Goal: Transaction & Acquisition: Purchase product/service

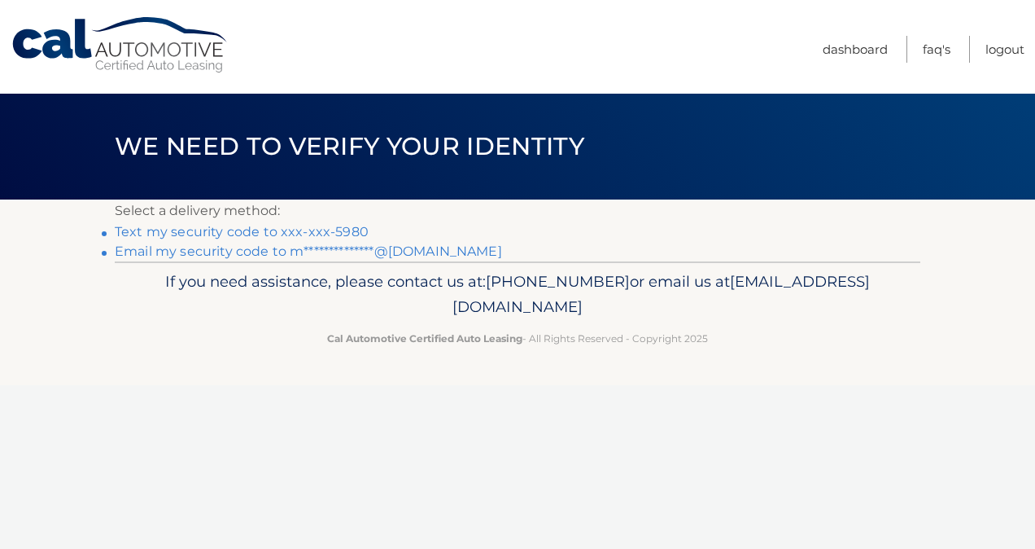
click at [300, 230] on link "Text my security code to xxx-xxx-5980" at bounding box center [242, 231] width 254 height 15
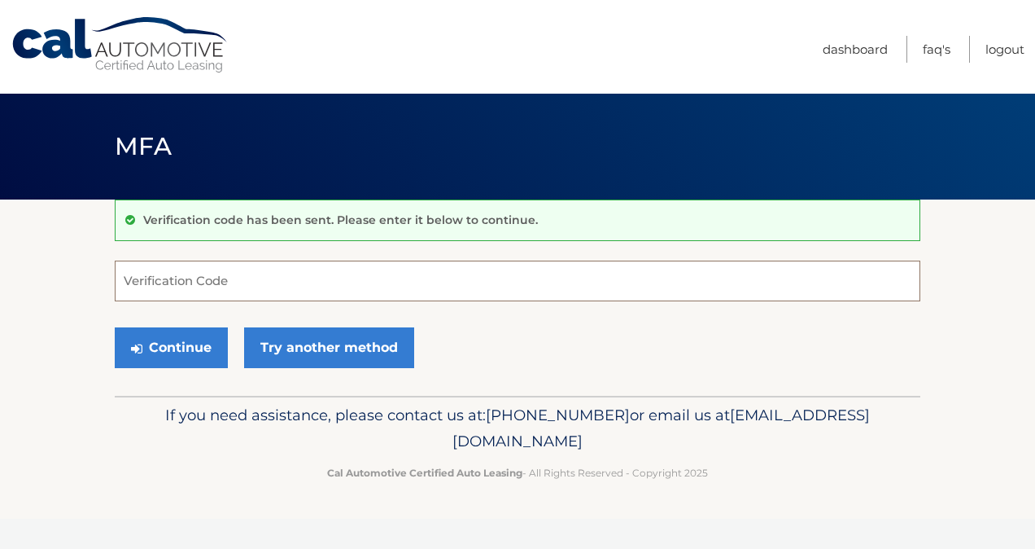
click at [261, 284] on input "Verification Code" at bounding box center [518, 280] width 806 height 41
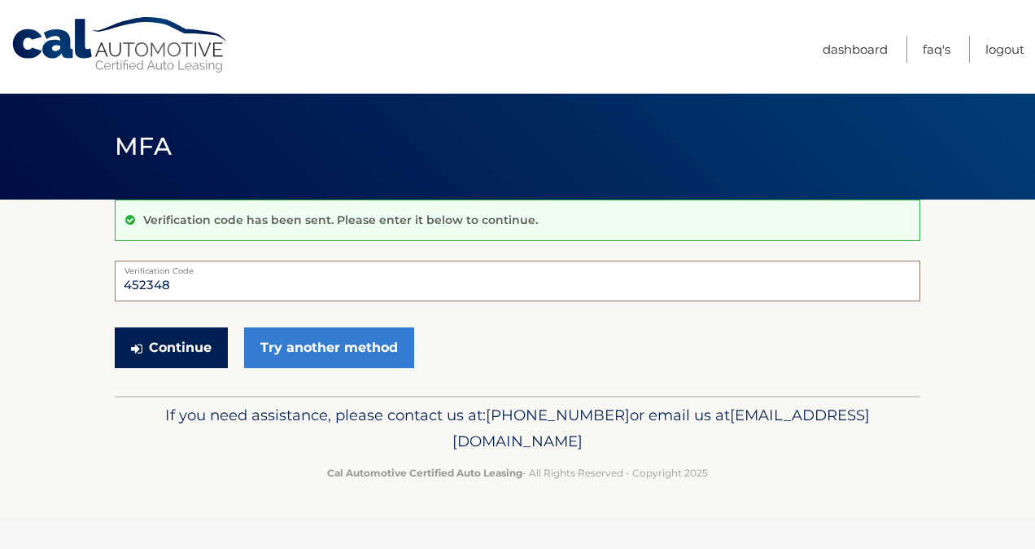
type input "452348"
click at [160, 353] on button "Continue" at bounding box center [171, 347] width 113 height 41
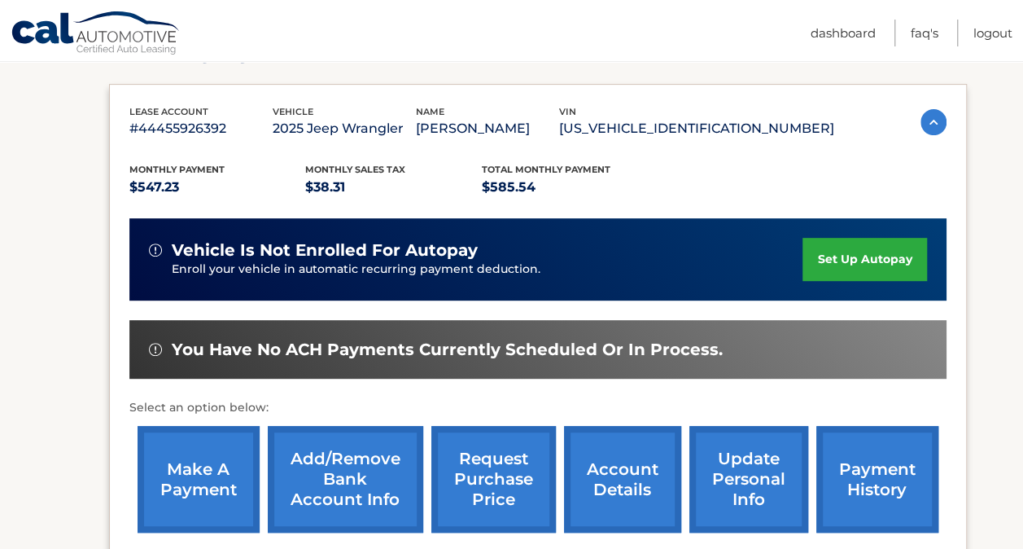
scroll to position [273, 0]
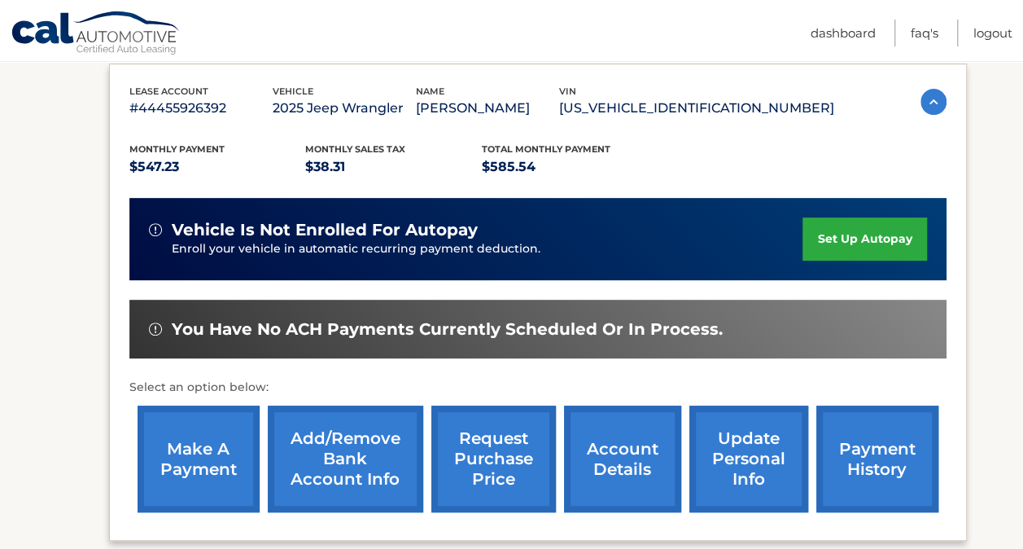
click at [212, 470] on link "make a payment" at bounding box center [199, 458] width 122 height 107
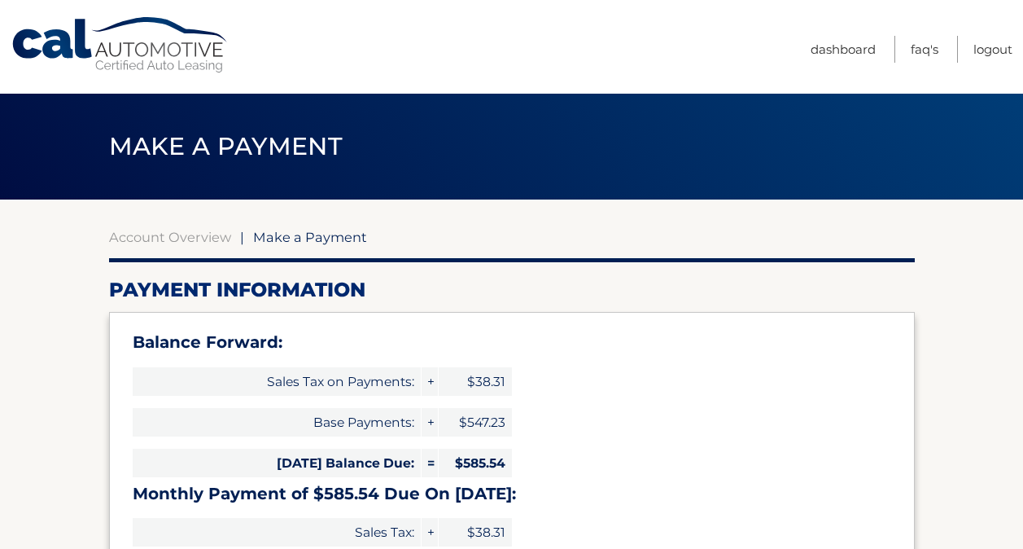
select select "MDg1MTE4MmYtZjIxNC00NGUzLTgwYjktN2Q5YWUyYzUzMmI3"
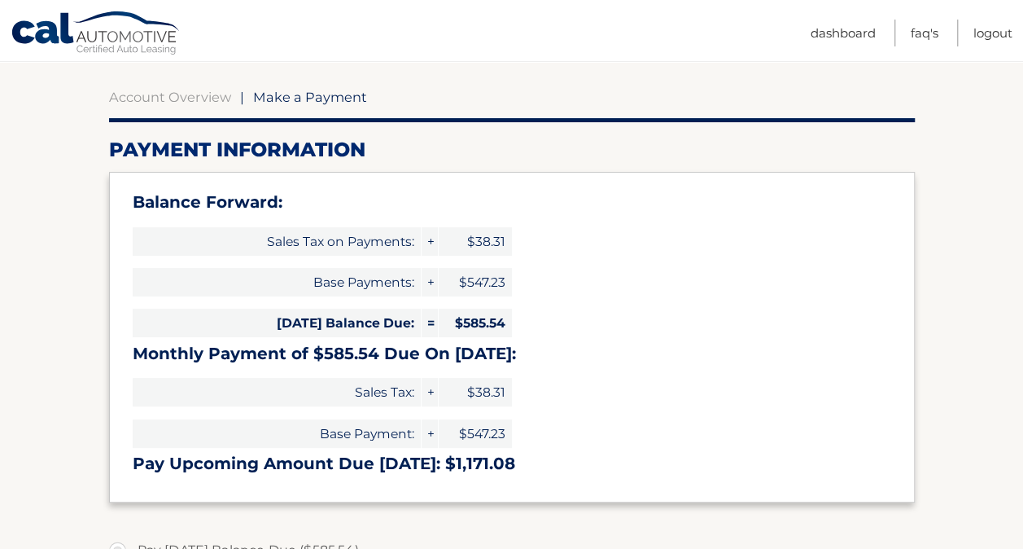
scroll to position [163, 0]
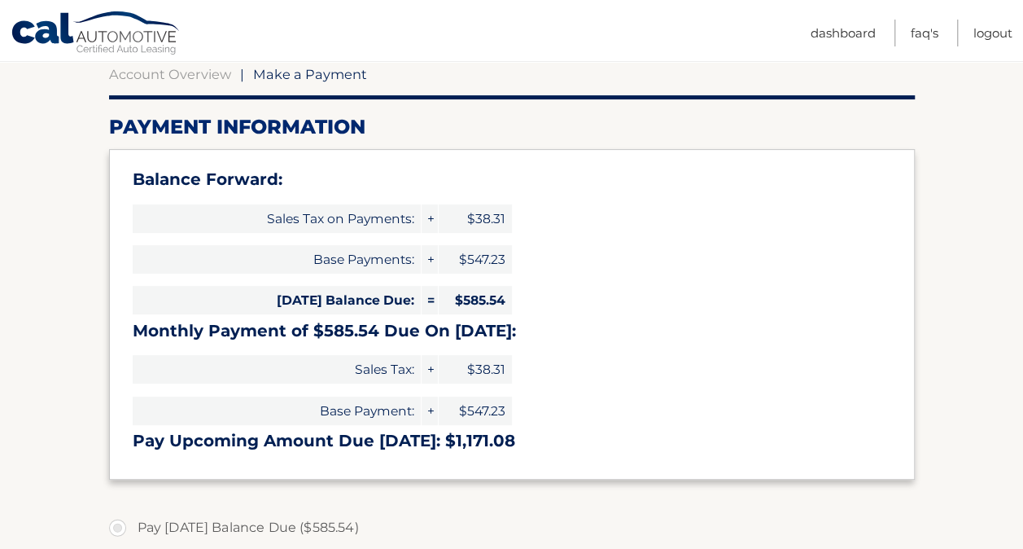
click at [319, 73] on span "Make a Payment" at bounding box center [310, 74] width 114 height 16
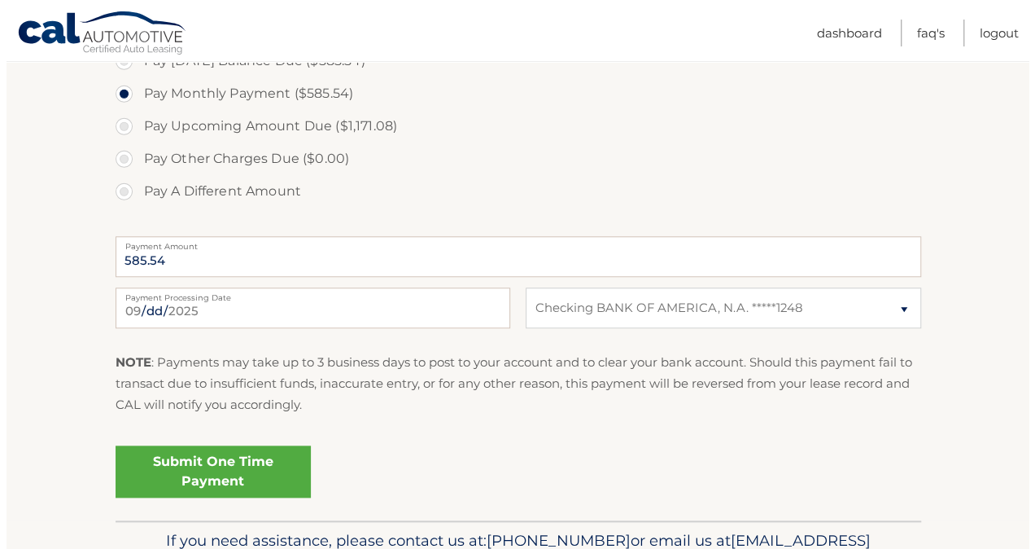
scroll to position [651, 0]
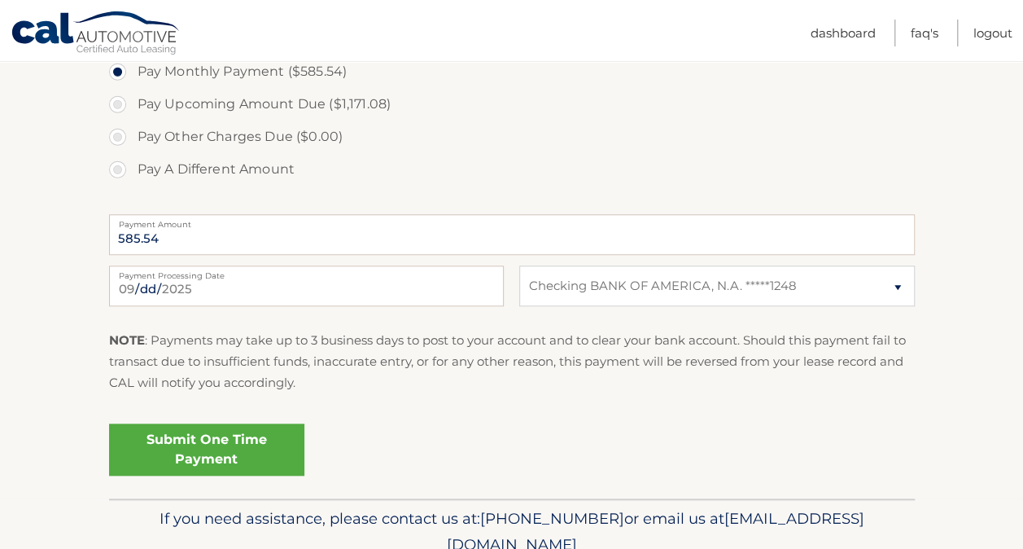
click at [211, 449] on link "Submit One Time Payment" at bounding box center [206, 449] width 195 height 52
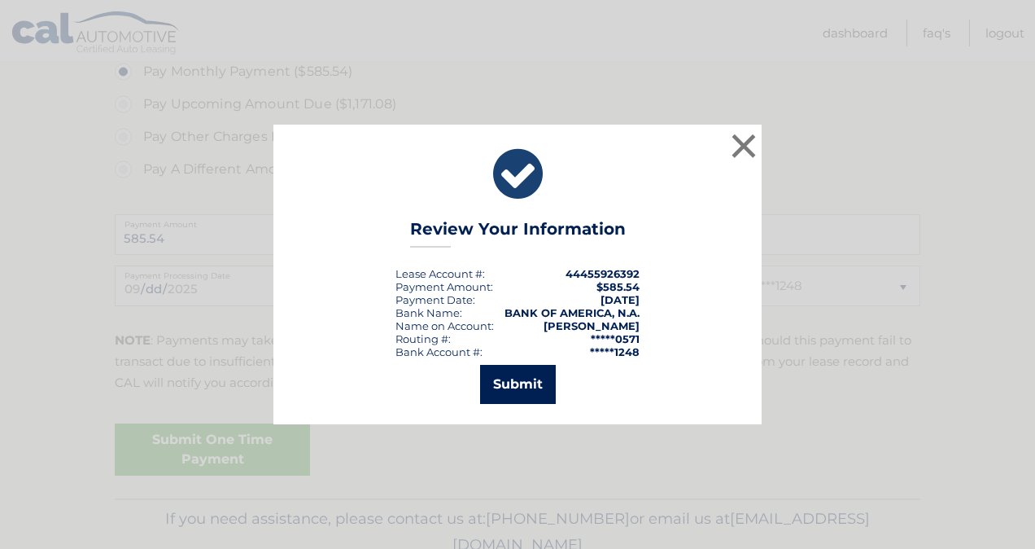
click at [539, 383] on button "Submit" at bounding box center [518, 384] width 76 height 39
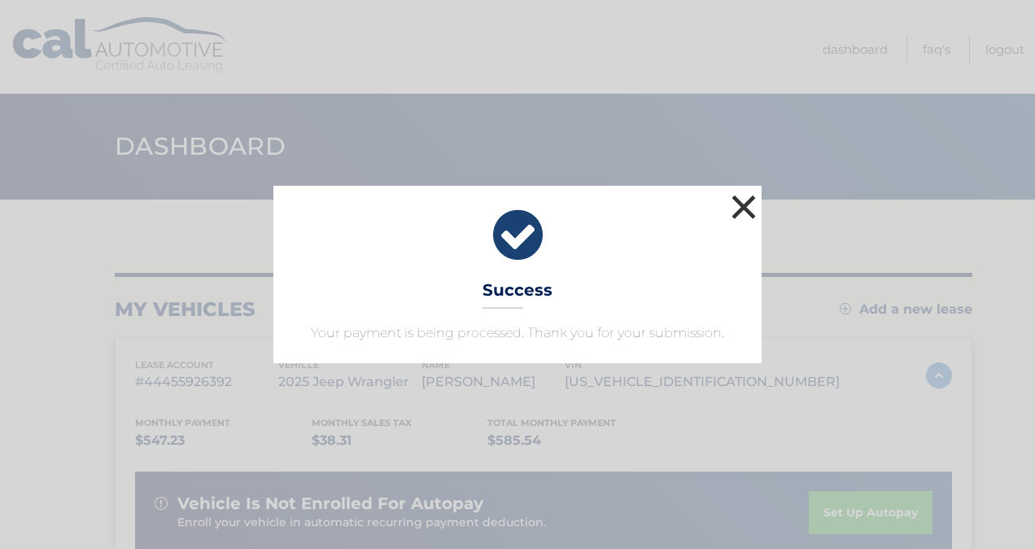
click at [749, 207] on button "×" at bounding box center [744, 206] width 33 height 33
